Goal: Task Accomplishment & Management: Manage account settings

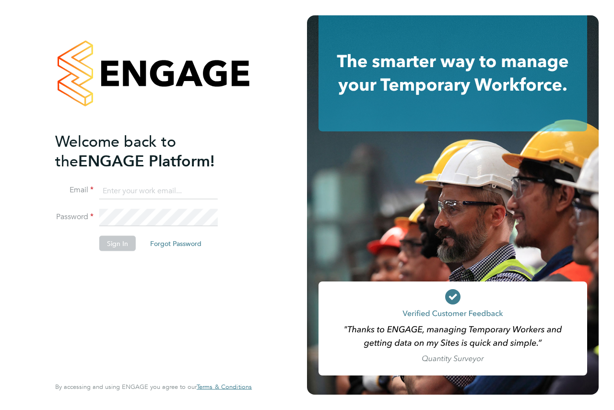
type input "[EMAIL_ADDRESS][DOMAIN_NAME]"
click at [122, 246] on button "Sign In" at bounding box center [117, 243] width 36 height 15
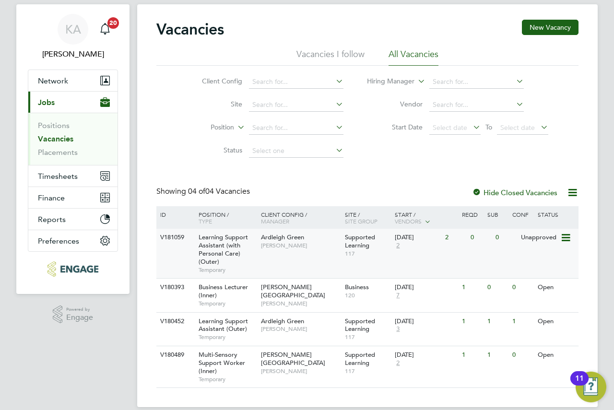
scroll to position [35, 0]
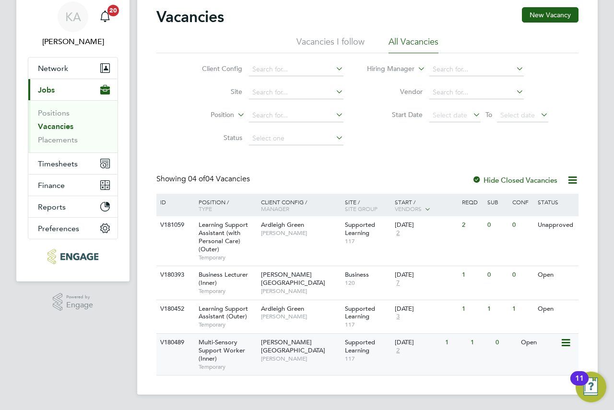
click at [275, 338] on div "[PERSON_NAME][GEOGRAPHIC_DATA] [PERSON_NAME]" at bounding box center [301, 350] width 84 height 33
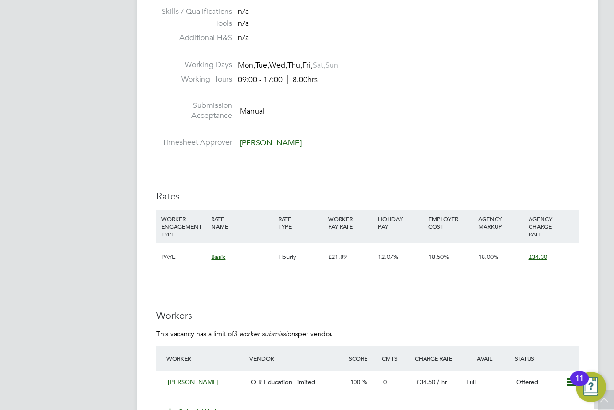
scroll to position [1295, 0]
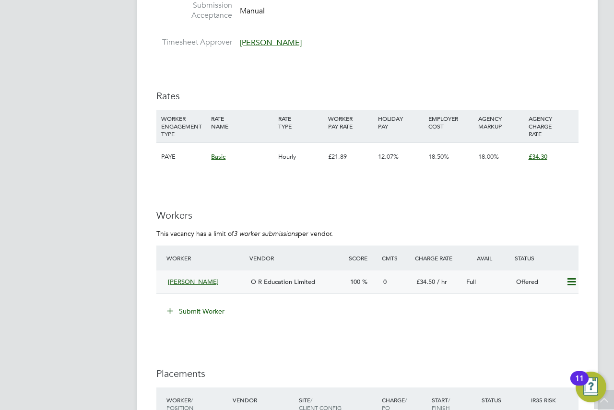
click at [572, 283] on icon at bounding box center [572, 282] width 12 height 8
click at [564, 302] on li "Confirm" at bounding box center [557, 302] width 36 height 13
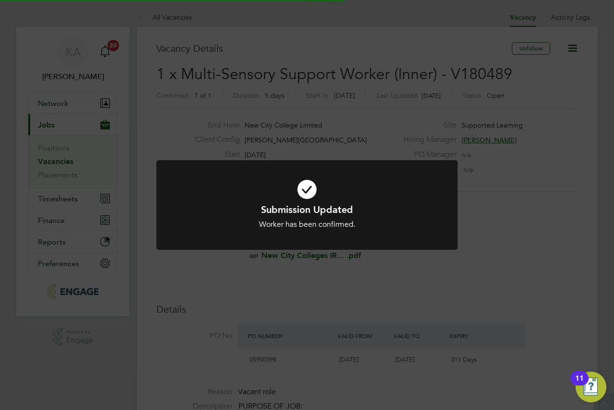
scroll to position [28, 67]
click at [434, 277] on div "Submission Updated Worker has been confirmed. Cancel Okay" at bounding box center [307, 205] width 614 height 410
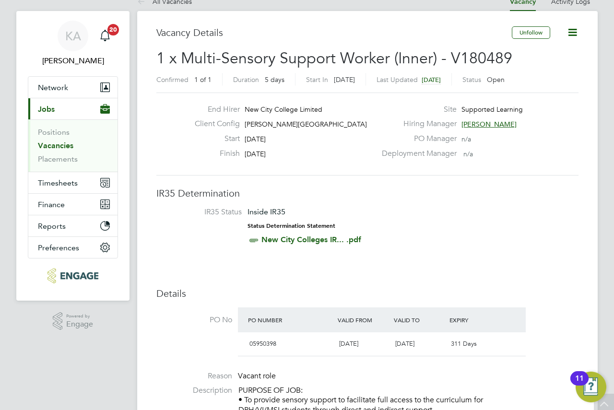
scroll to position [0, 0]
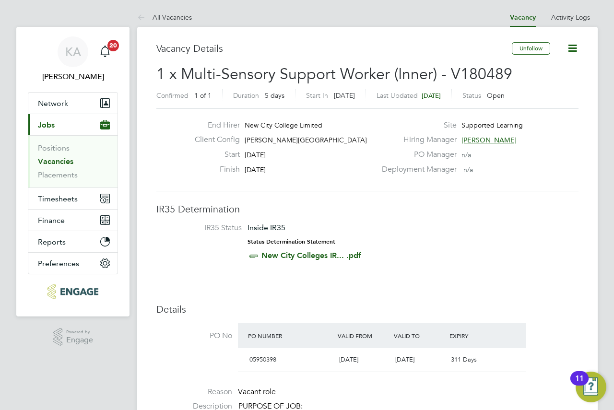
click at [568, 51] on icon at bounding box center [573, 48] width 12 height 12
click at [372, 84] on h2 "1 x Multi-Sensory Support Worker (Inner) - V180489 Confirmed 1 of 1 Duration 5 …" at bounding box center [367, 84] width 422 height 40
click at [571, 47] on icon at bounding box center [573, 48] width 12 height 12
click at [430, 90] on div "Last Updated 6 days ago" at bounding box center [414, 95] width 75 height 12
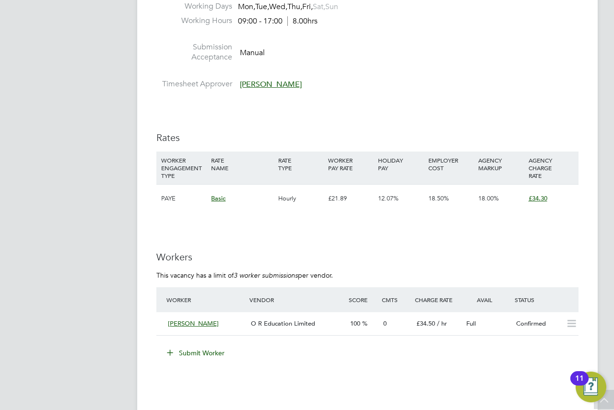
scroll to position [1391, 0]
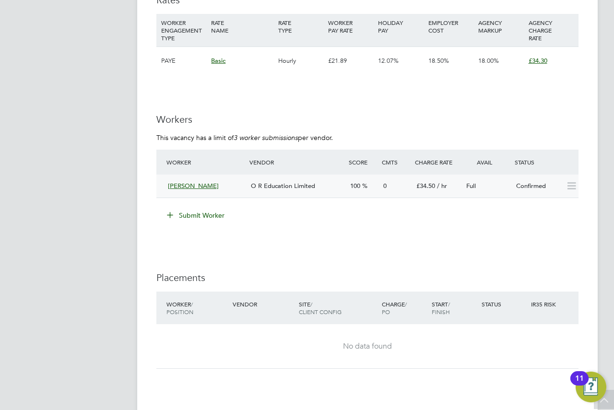
click at [540, 187] on div "Confirmed" at bounding box center [537, 186] width 50 height 16
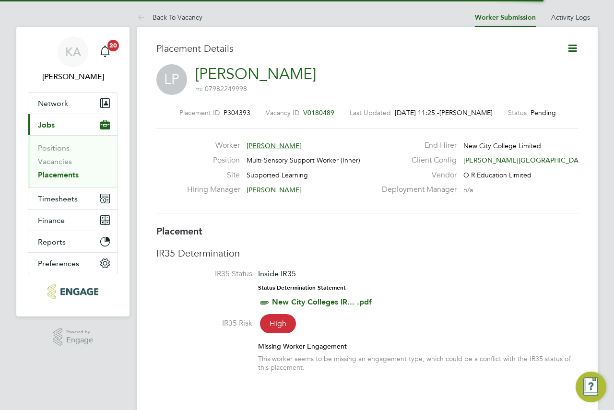
scroll to position [5, 5]
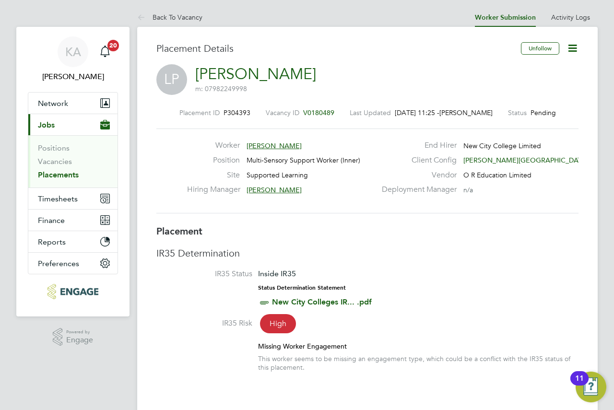
click at [570, 43] on icon at bounding box center [573, 48] width 12 height 12
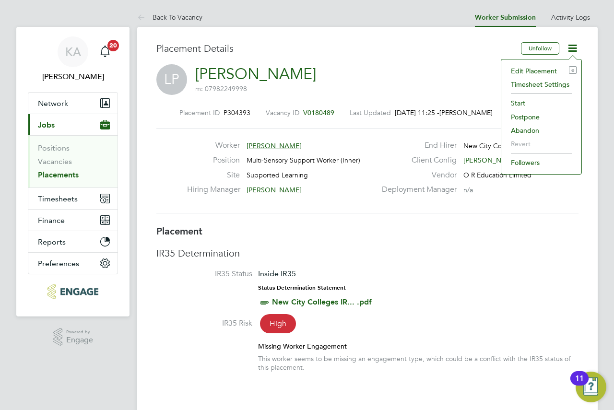
click at [331, 194] on div "Hiring Manager Victoria Ticehurst" at bounding box center [281, 192] width 189 height 15
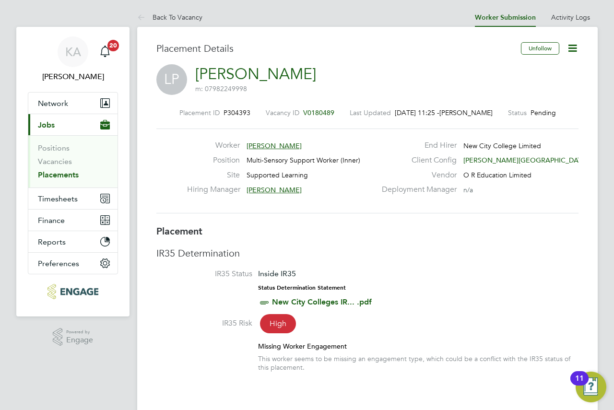
click at [567, 53] on icon at bounding box center [573, 48] width 12 height 12
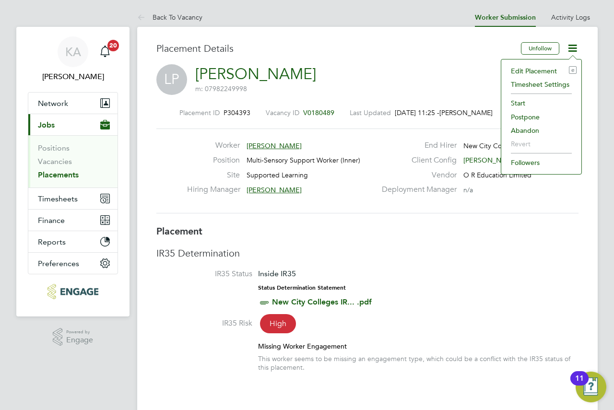
click at [516, 99] on li "Start" at bounding box center [541, 102] width 71 height 13
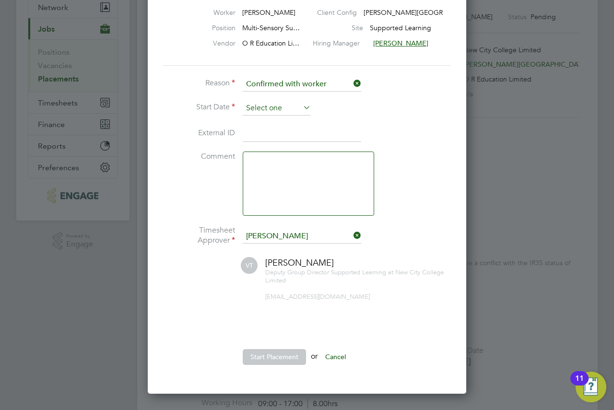
click at [280, 104] on input at bounding box center [277, 108] width 68 height 14
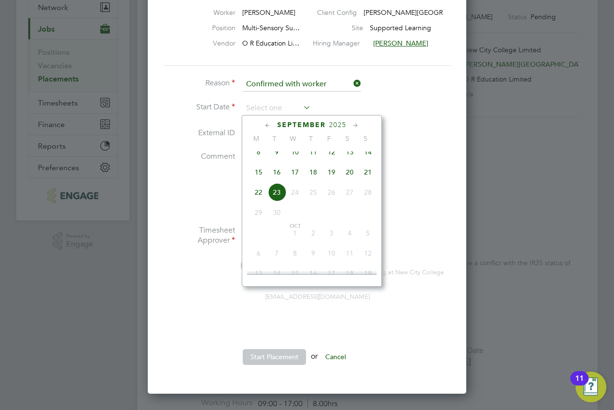
click at [265, 127] on icon at bounding box center [267, 125] width 9 height 11
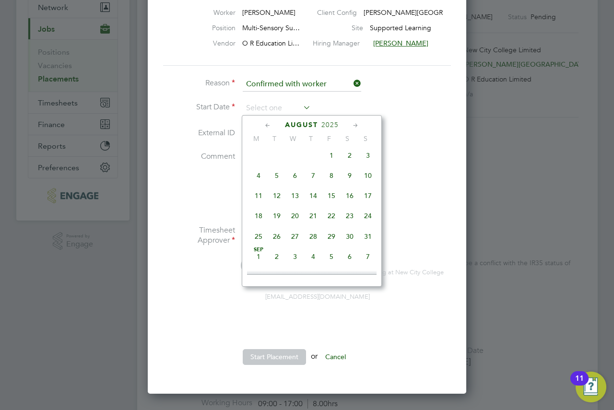
click at [256, 263] on span "Sep 1" at bounding box center [258, 257] width 18 height 18
type input "[DATE]"
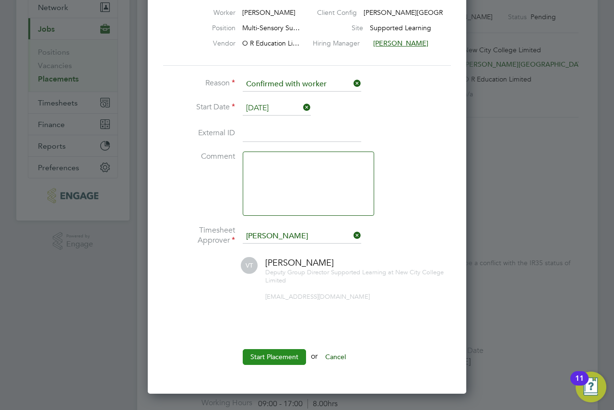
click at [281, 356] on button "Start Placement" at bounding box center [274, 356] width 63 height 15
